Goal: Check status: Check status

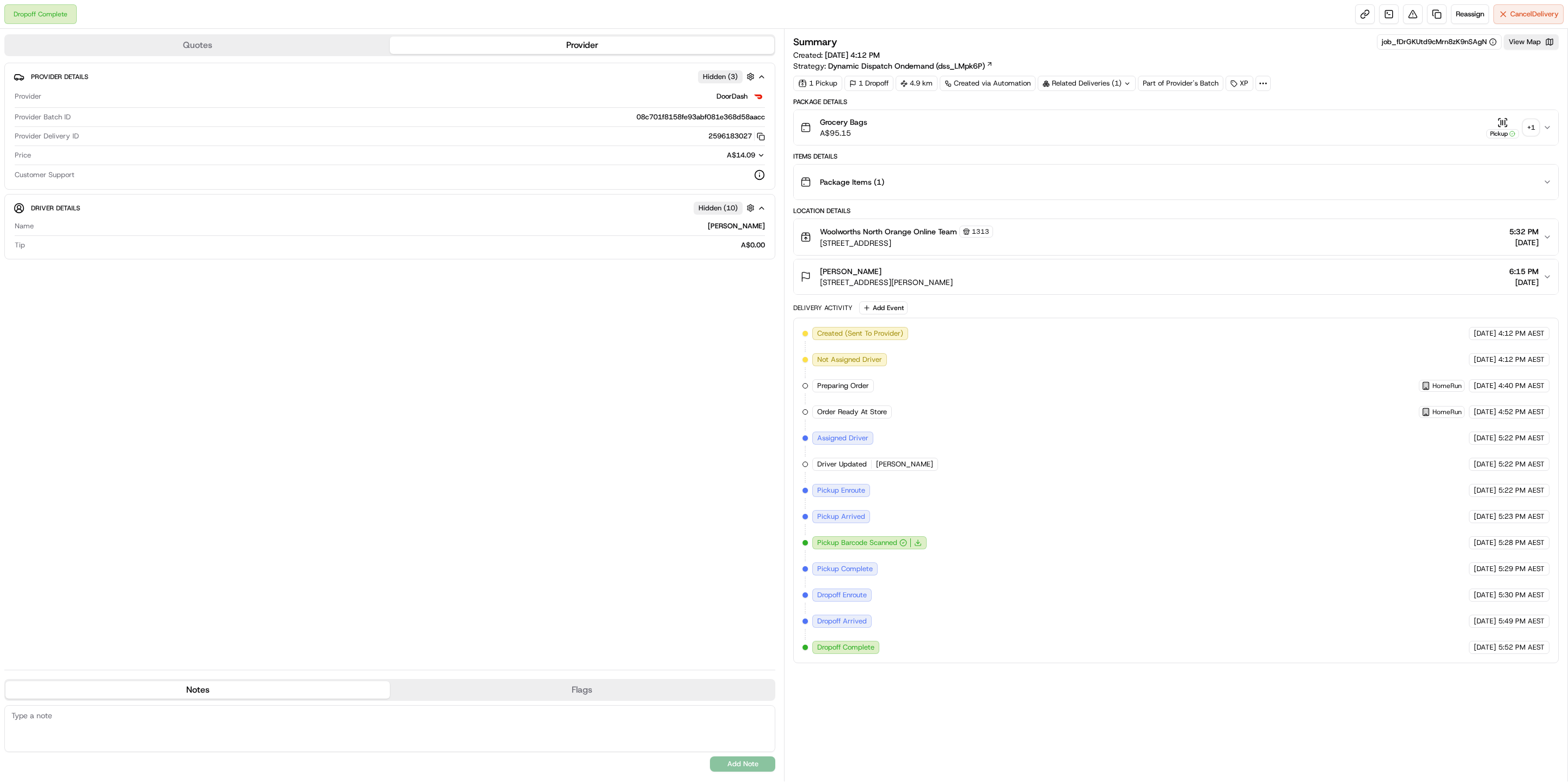
click at [1529, 128] on div "+ 1" at bounding box center [1531, 127] width 16 height 16
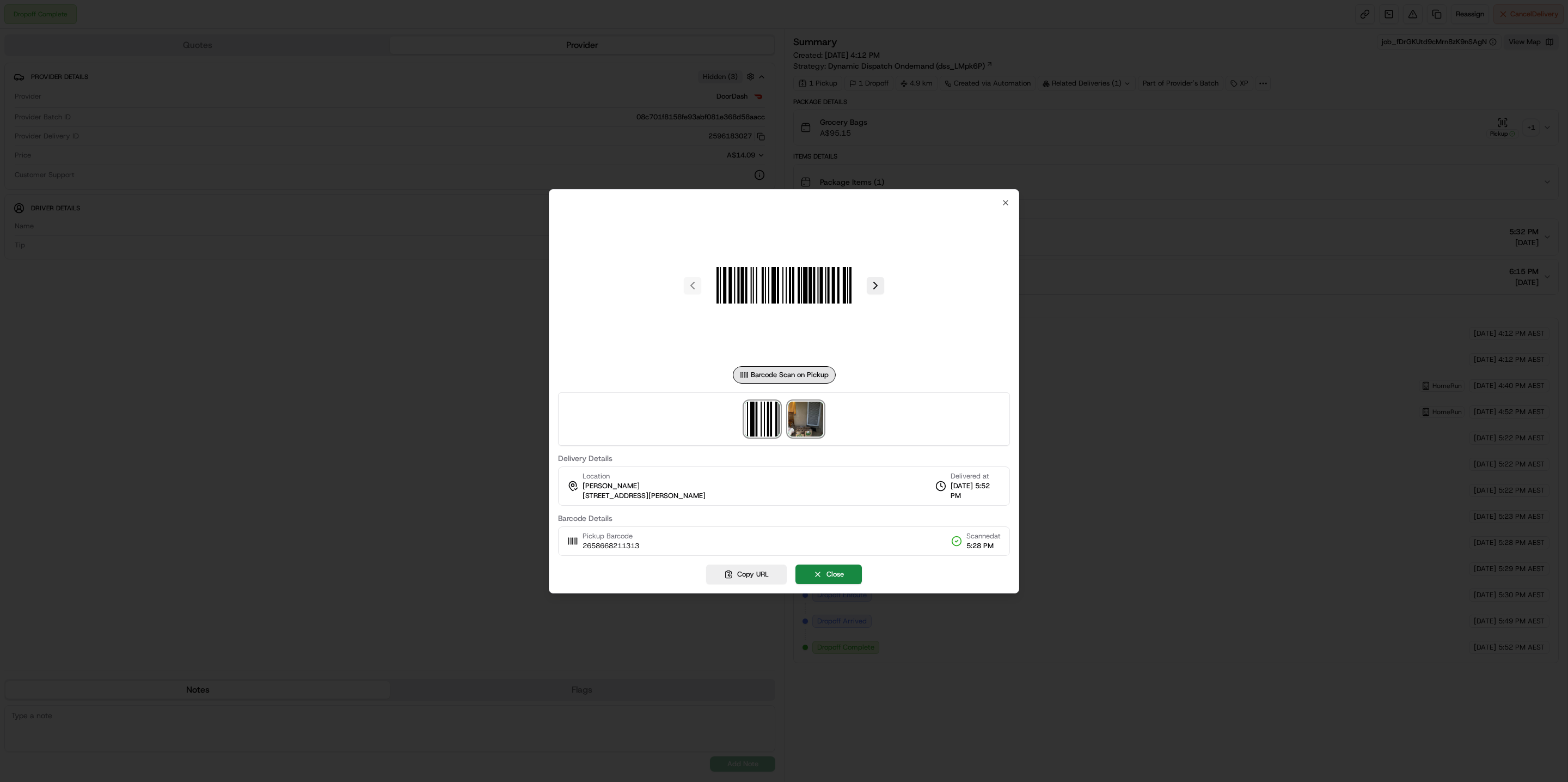
click at [800, 409] on img at bounding box center [806, 419] width 35 height 35
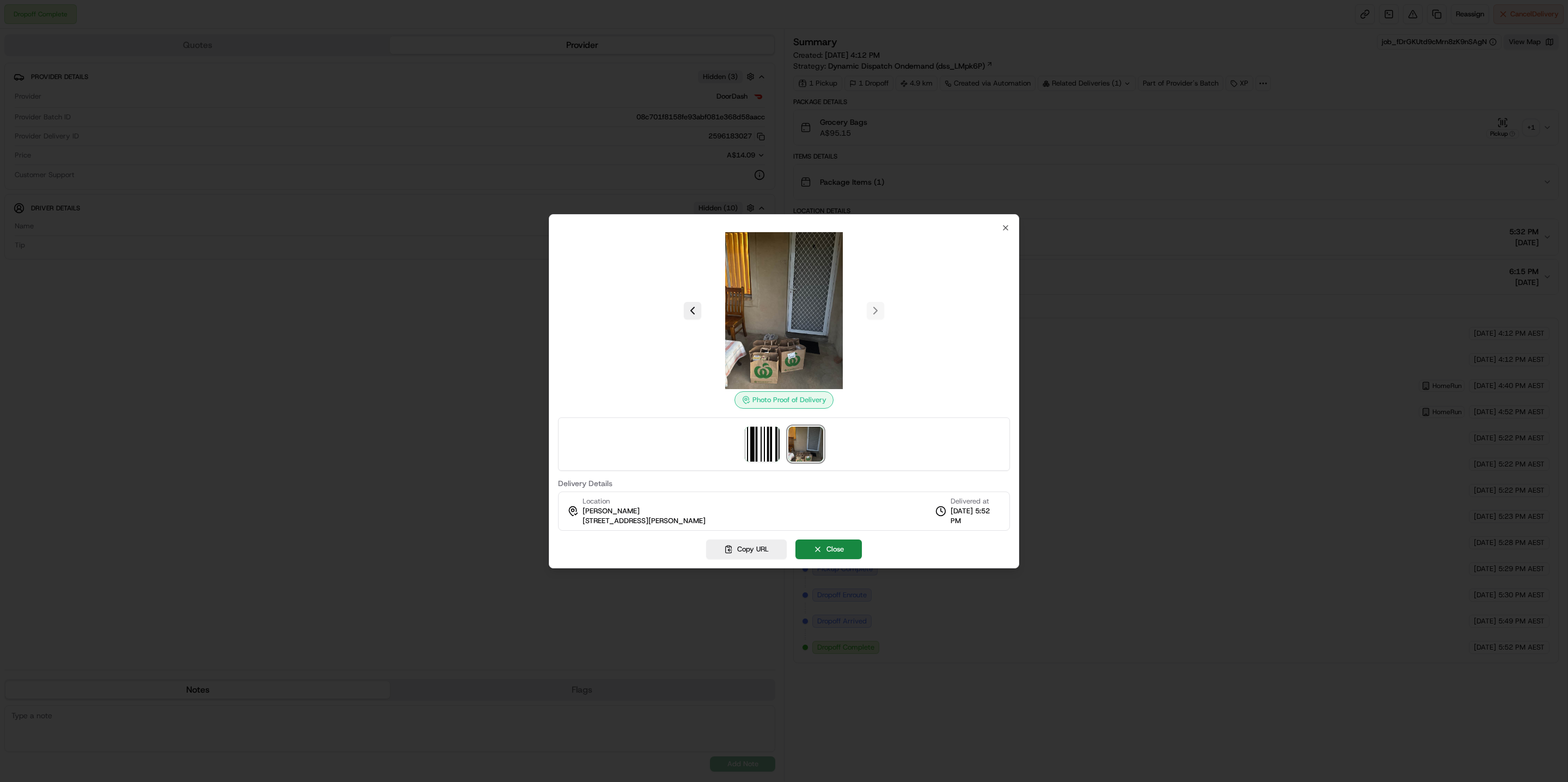
click at [386, 398] on div at bounding box center [784, 391] width 1568 height 782
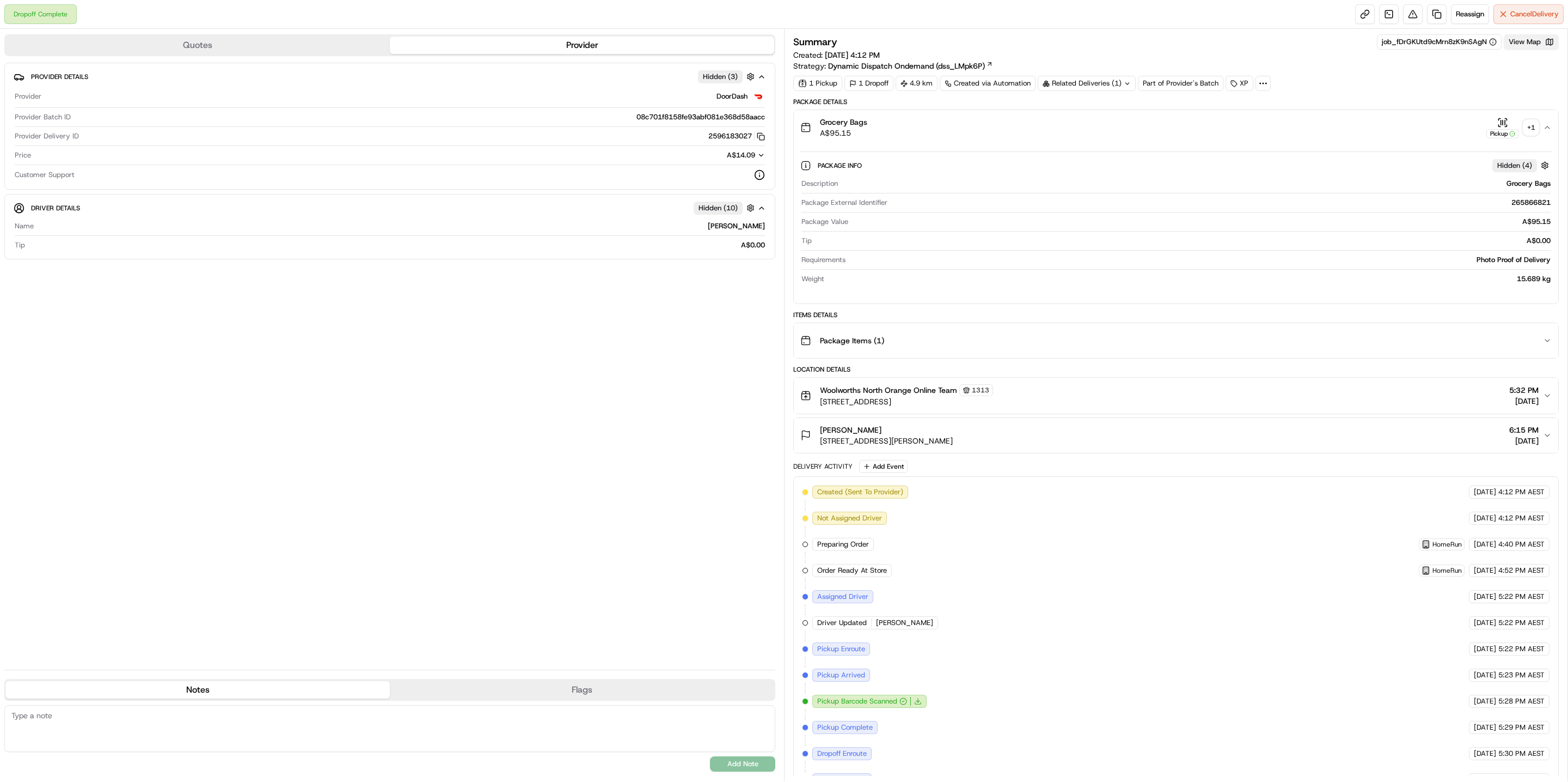
click at [1534, 45] on button "View Map" at bounding box center [1531, 42] width 55 height 16
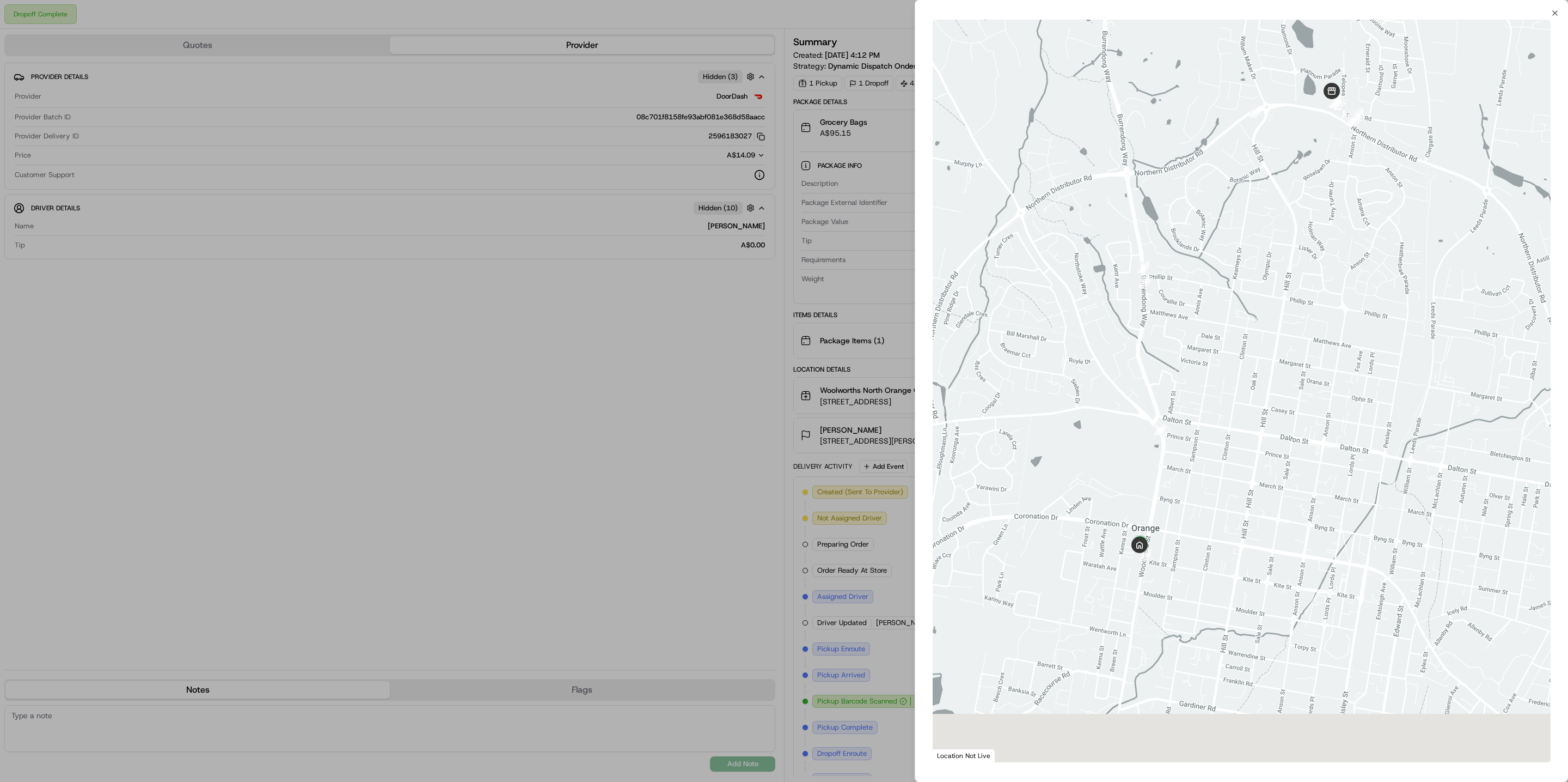
drag, startPoint x: 1188, startPoint y: 618, endPoint x: 1194, endPoint y: 529, distance: 89.2
click at [1194, 529] on div at bounding box center [1242, 391] width 618 height 743
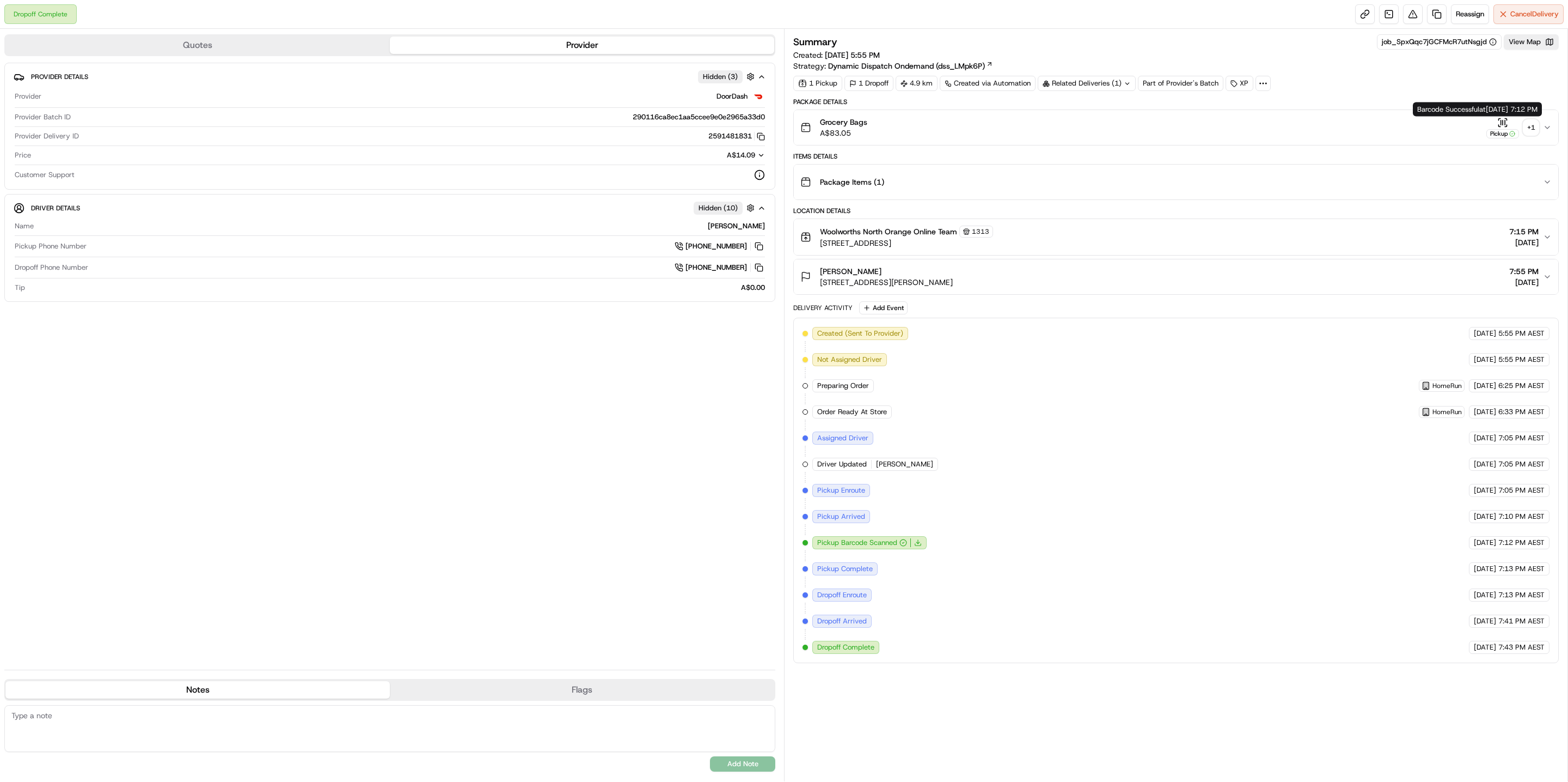
click at [1529, 126] on div "+ 1" at bounding box center [1531, 127] width 16 height 16
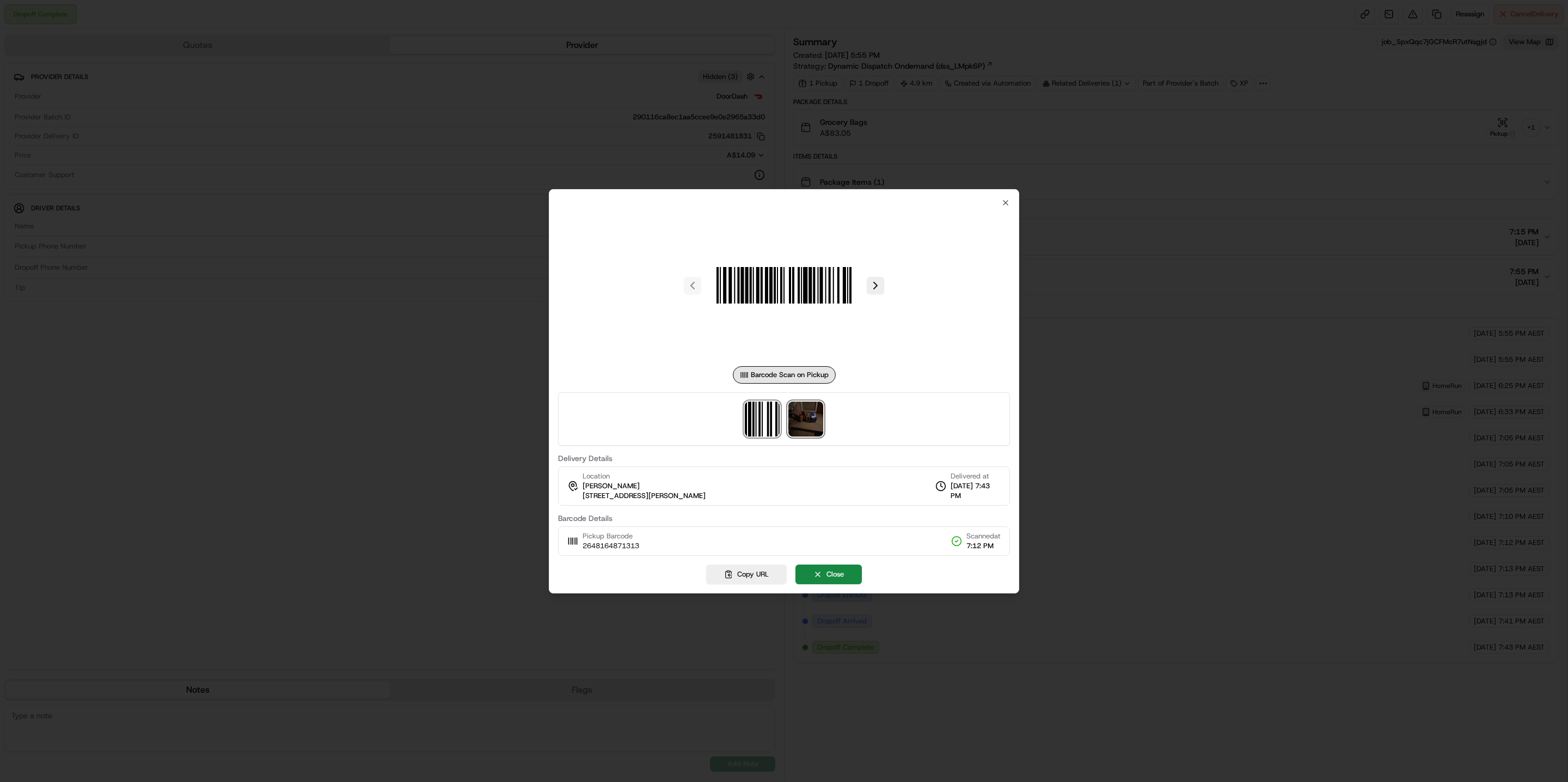
click at [806, 425] on img at bounding box center [806, 419] width 35 height 35
